Goal: Obtain resource: Download file/media

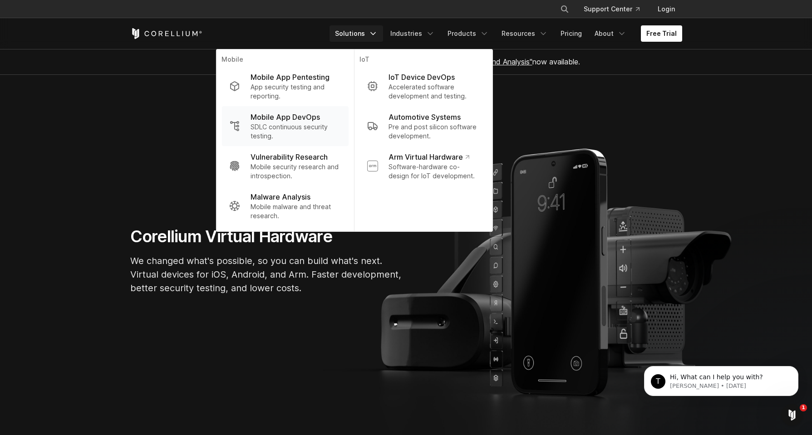
click at [286, 119] on p "Mobile App DevOps" at bounding box center [285, 117] width 69 height 11
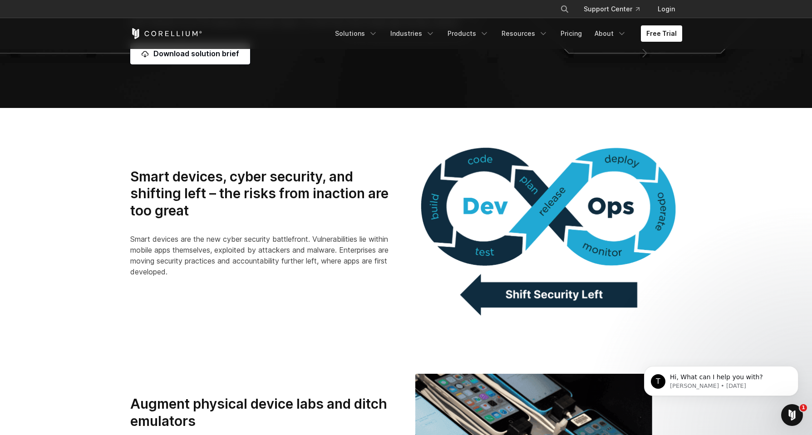
scroll to position [227, 0]
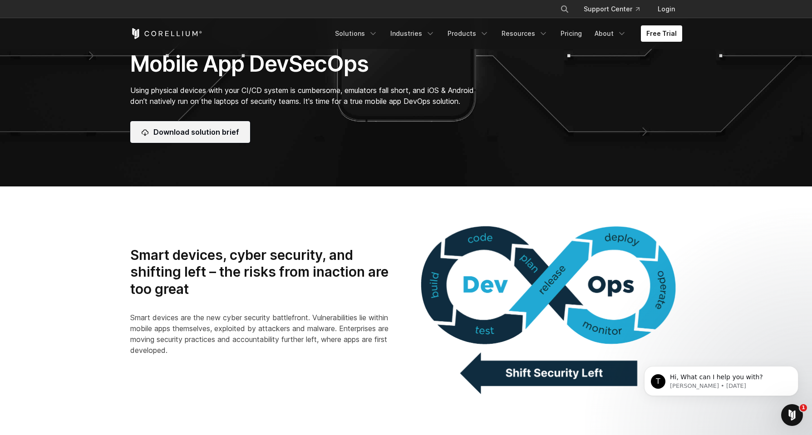
click at [207, 134] on link "Download solution brief" at bounding box center [190, 132] width 120 height 22
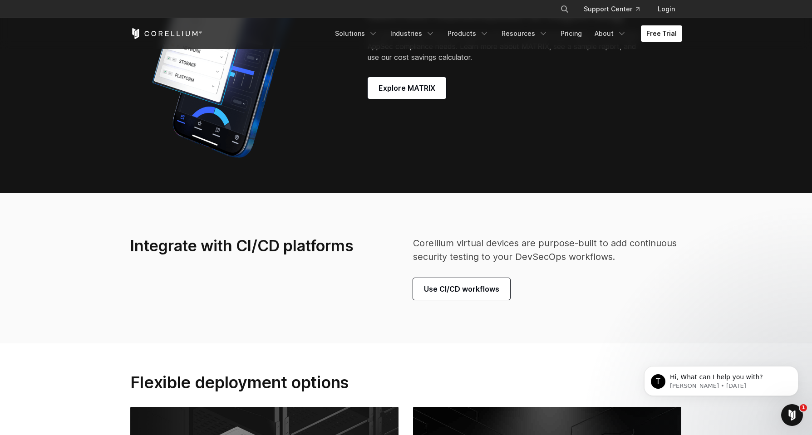
scroll to position [2436, 0]
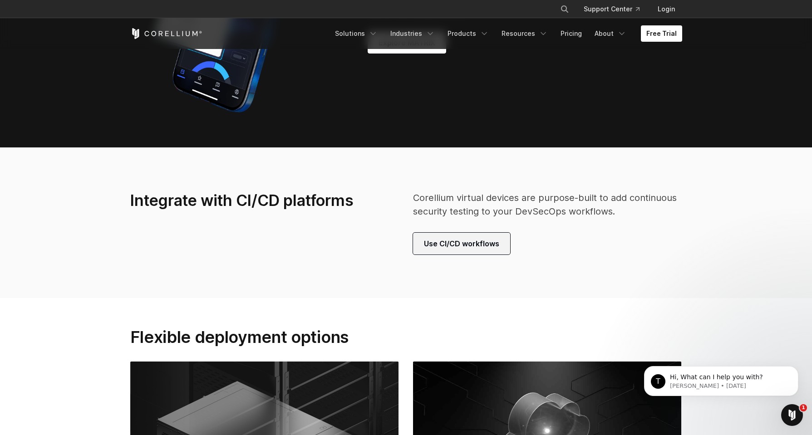
click at [468, 240] on span "Use CI/CD workflows" at bounding box center [461, 243] width 75 height 11
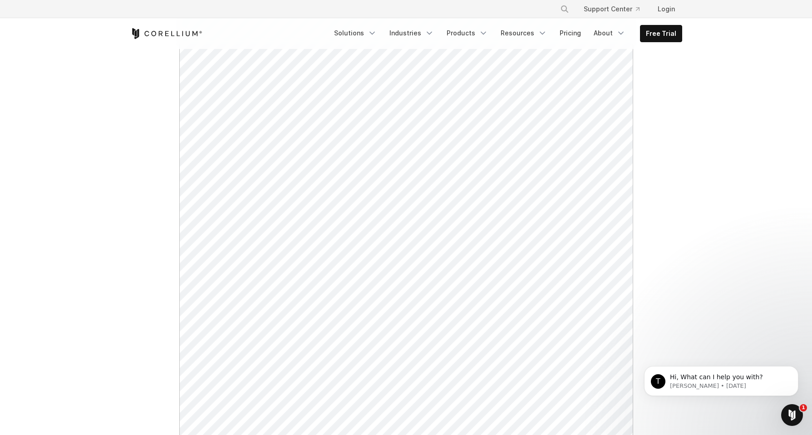
scroll to position [318, 0]
